Goal: Navigation & Orientation: Find specific page/section

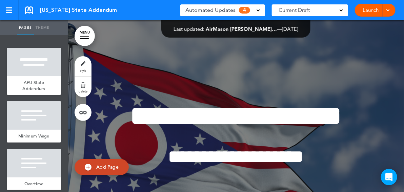
scroll to position [1221, 0]
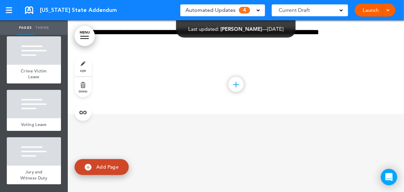
scroll to position [882, 0]
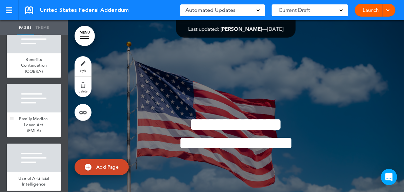
scroll to position [441, 0]
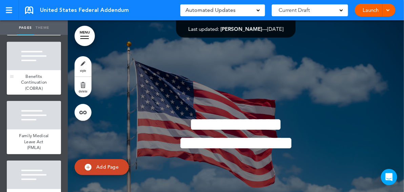
click at [37, 91] on span "Benefits Continuation (COBRA)" at bounding box center [34, 83] width 26 height 18
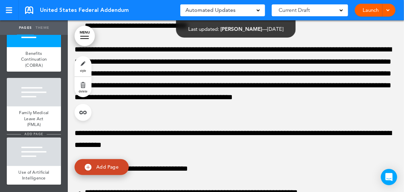
scroll to position [487, 0]
click at [39, 146] on div at bounding box center [34, 152] width 54 height 28
